Goal: Information Seeking & Learning: Find specific fact

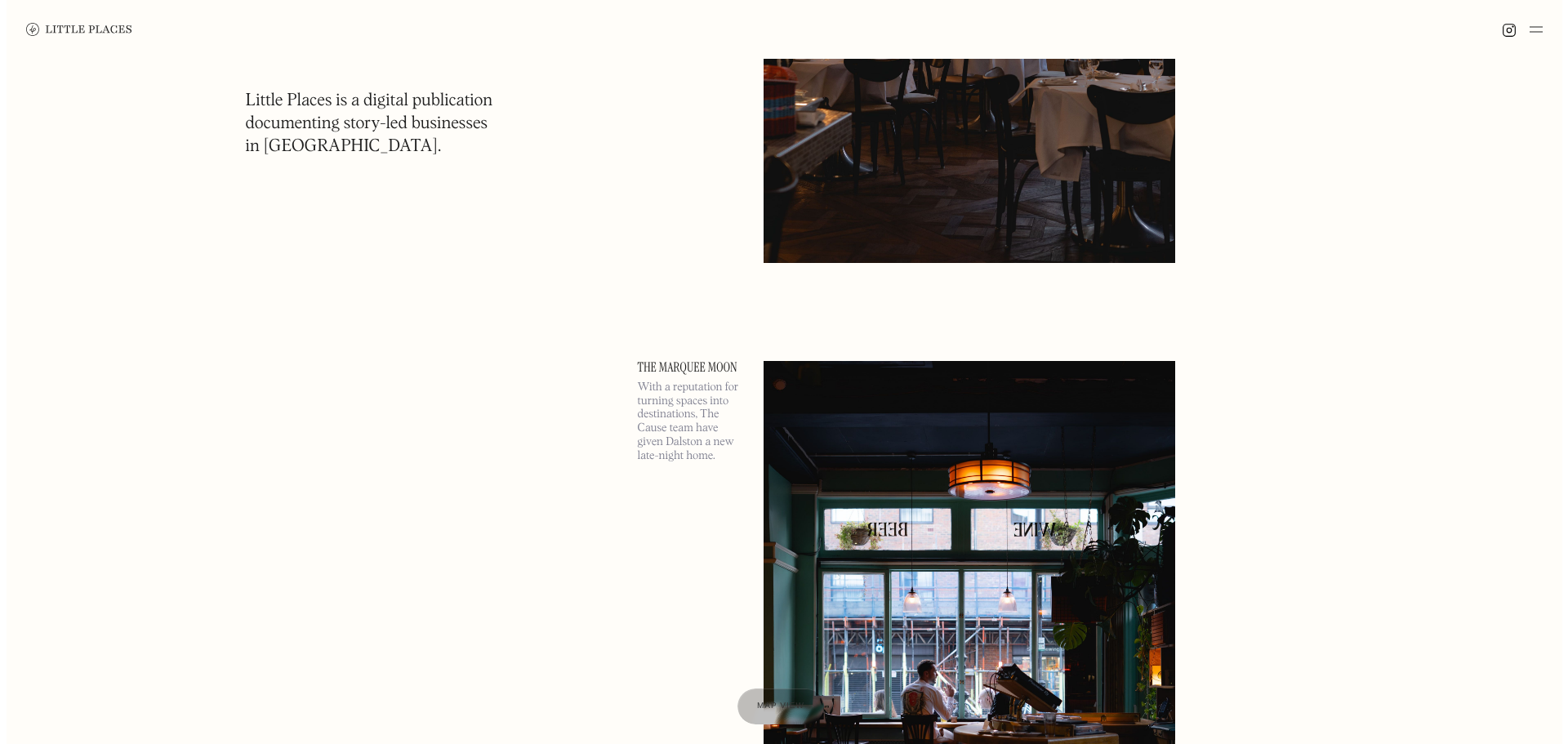
scroll to position [490, 0]
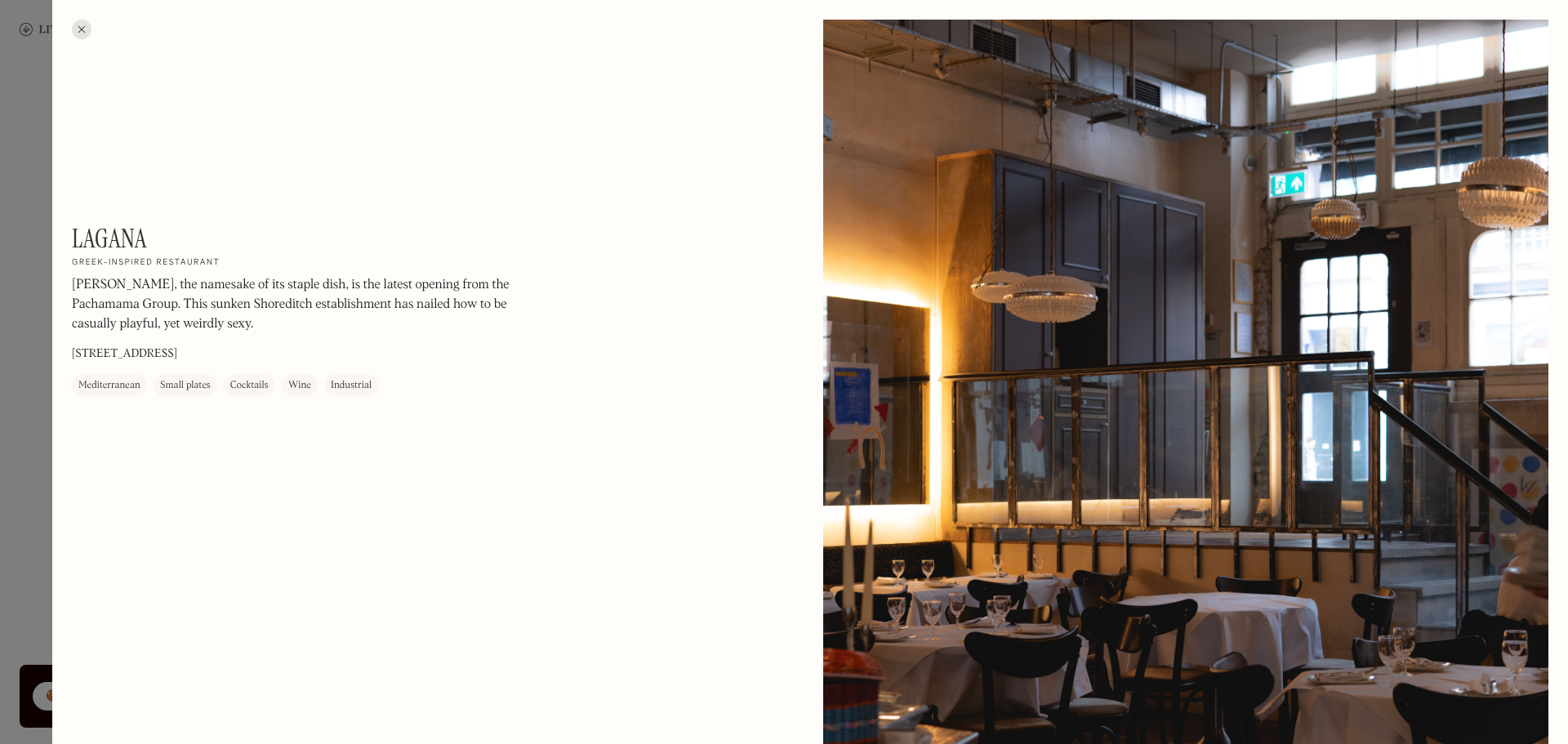
click at [72, 30] on div at bounding box center [82, 29] width 19 height 19
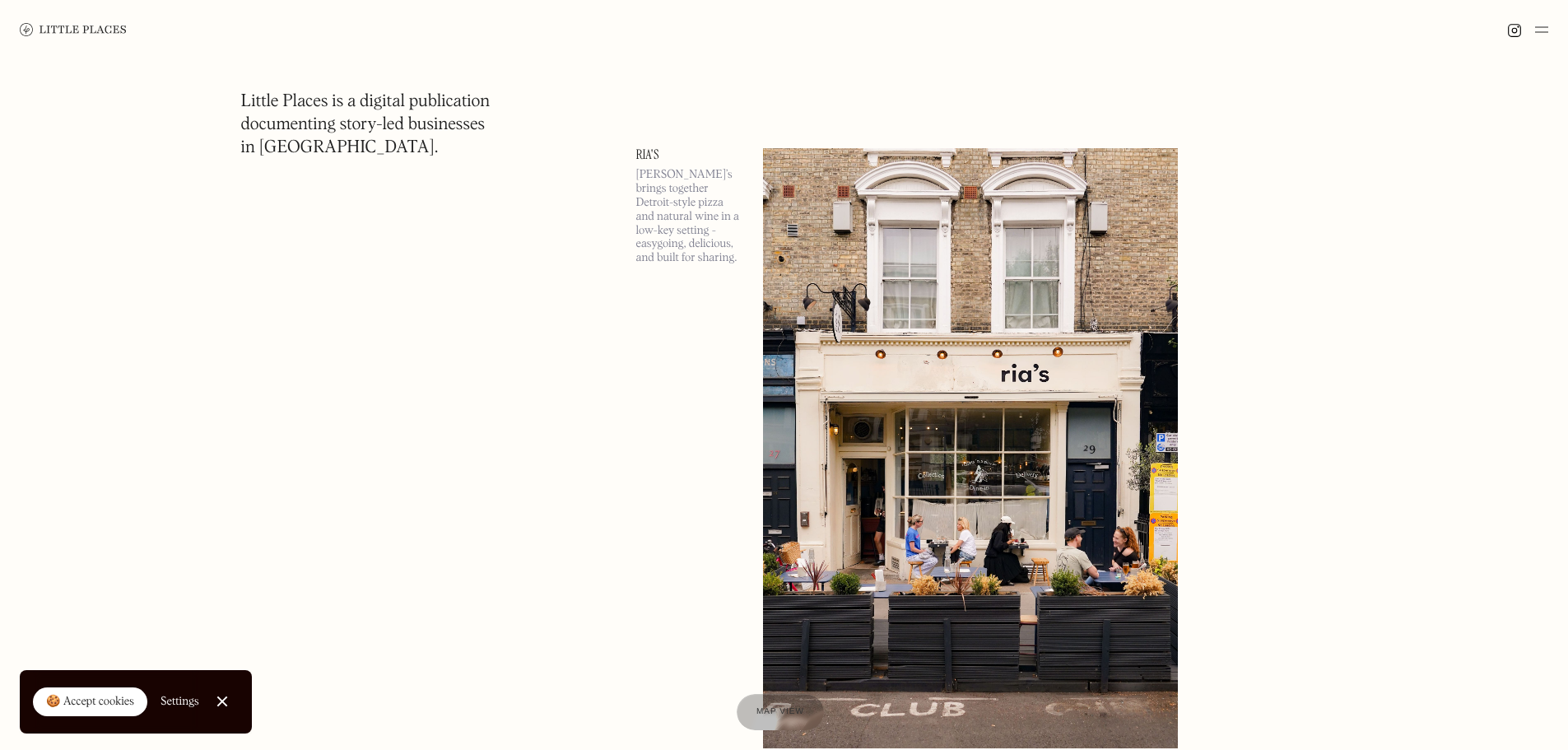
scroll to position [5680, 0]
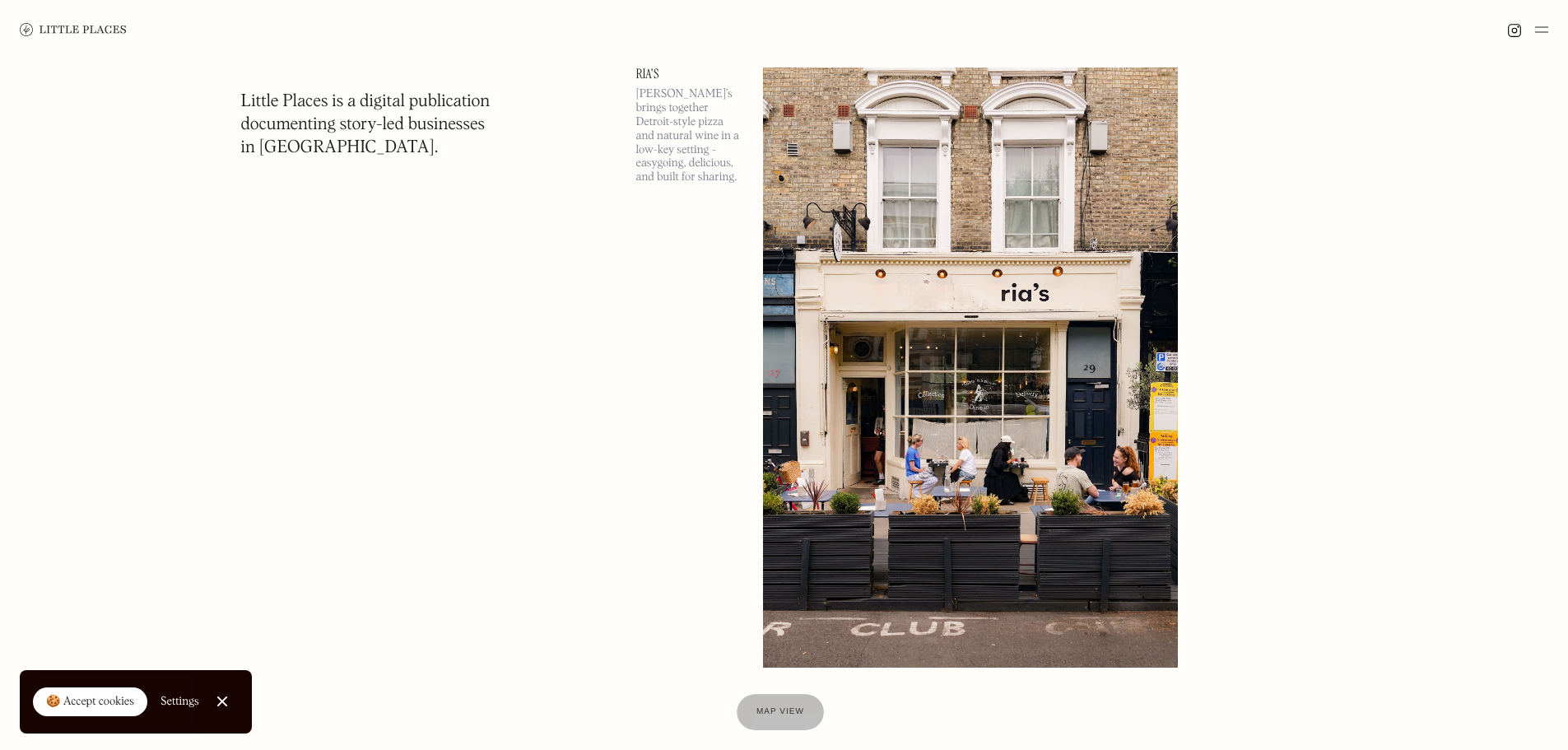
click at [847, 333] on img at bounding box center [971, 367] width 416 height 600
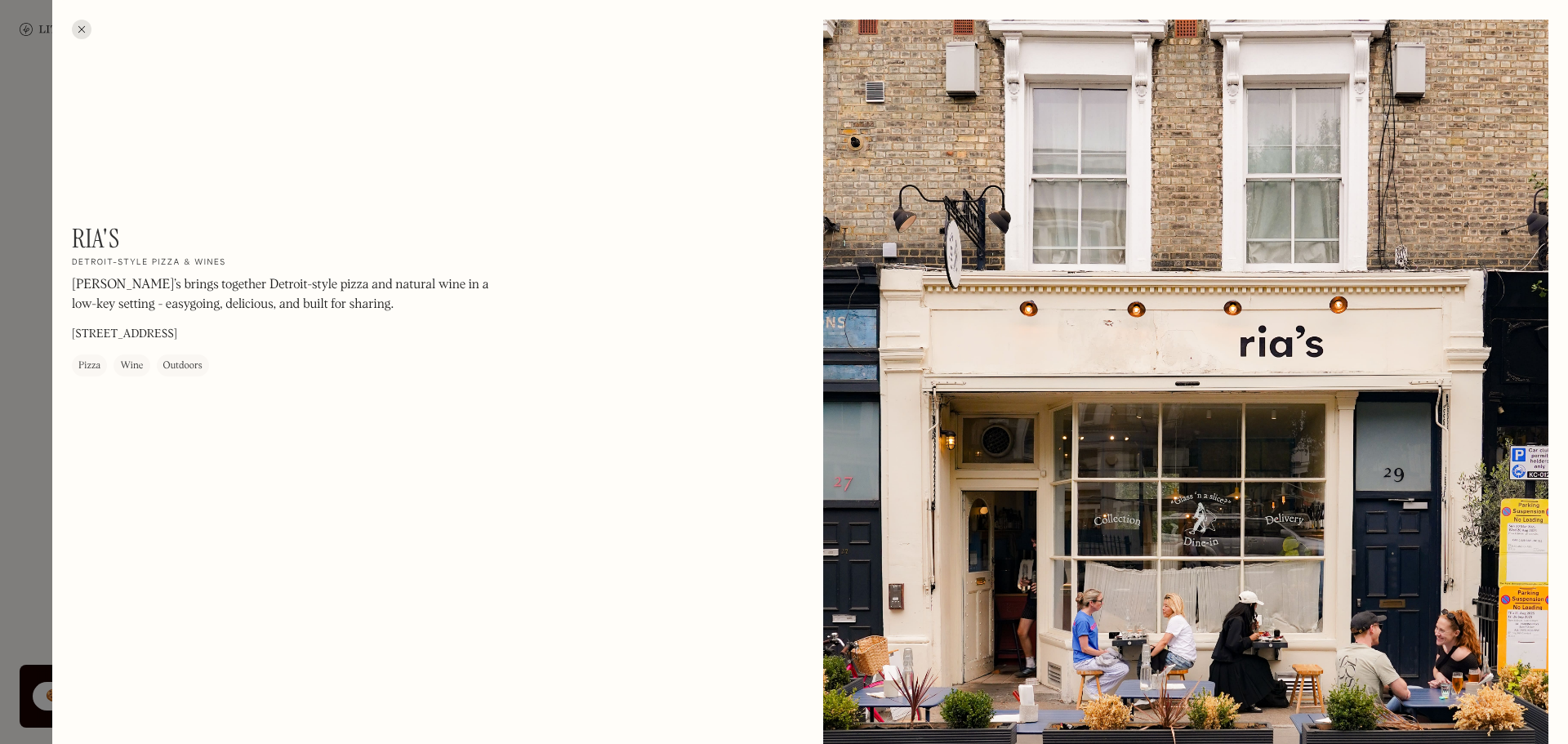
drag, startPoint x: 233, startPoint y: 331, endPoint x: 73, endPoint y: 330, distance: 160.0
click at [73, 330] on p "[STREET_ADDRESS]" at bounding box center [124, 335] width 105 height 17
click at [78, 30] on div at bounding box center [82, 29] width 19 height 19
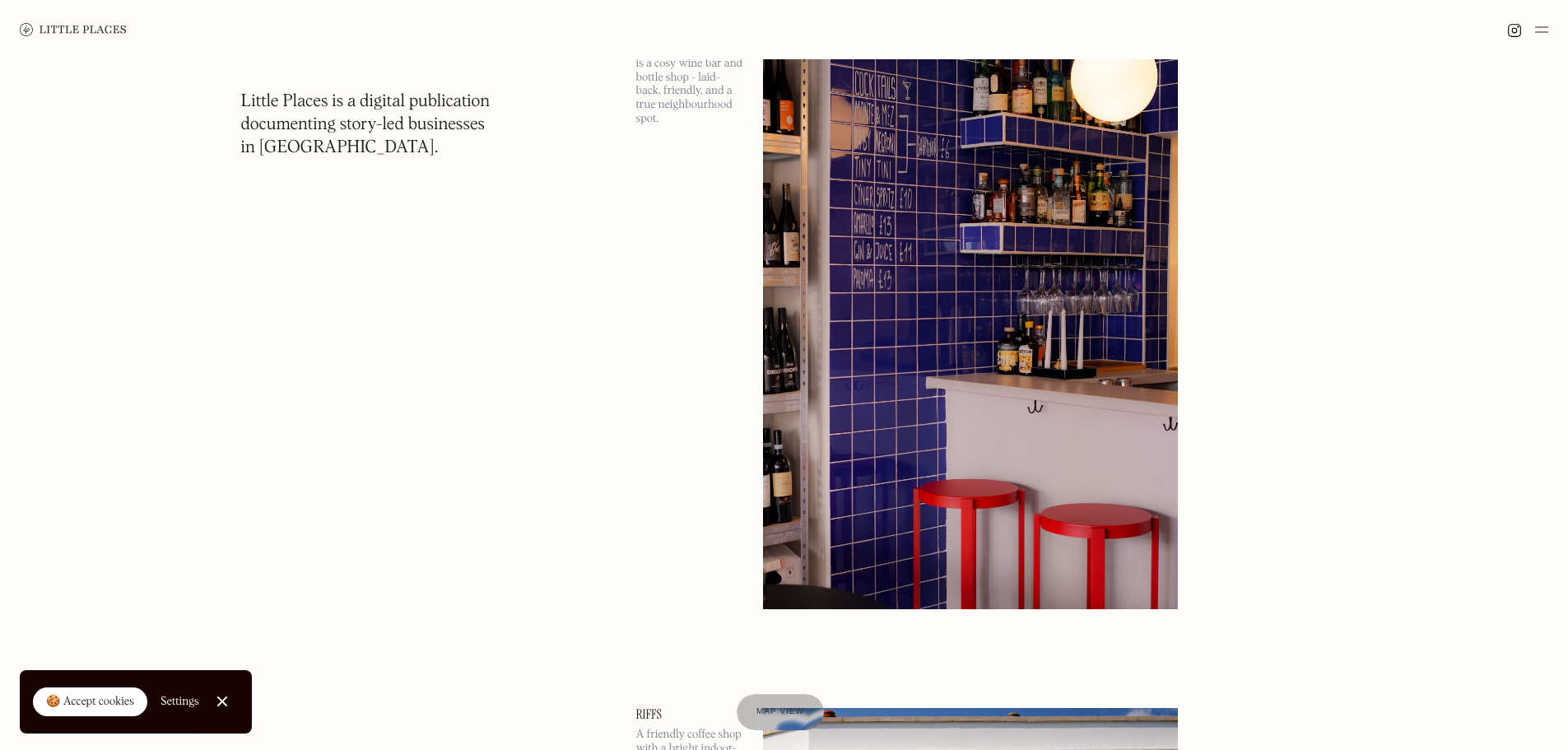
scroll to position [6256, 0]
